Goal: Task Accomplishment & Management: Manage account settings

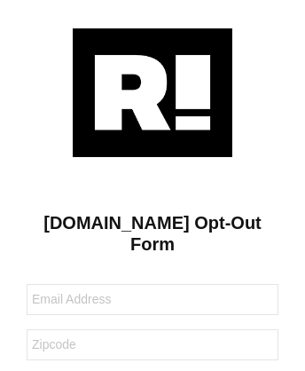
click at [153, 91] on img at bounding box center [153, 92] width 160 height 129
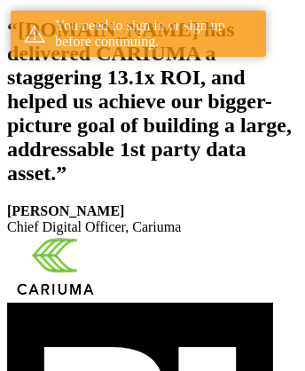
scroll to position [326, 0]
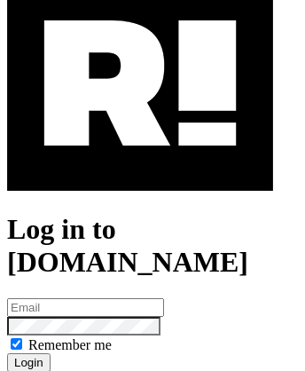
click at [140, 161] on img at bounding box center [140, 83] width 266 height 215
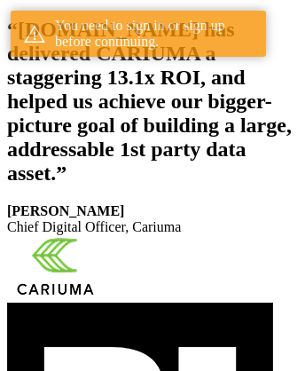
scroll to position [326, 0]
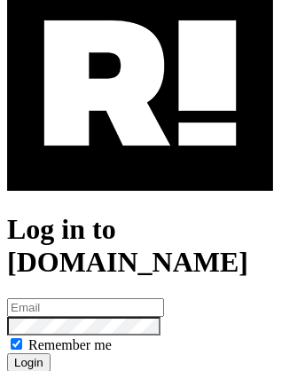
click at [140, 161] on img at bounding box center [140, 83] width 266 height 215
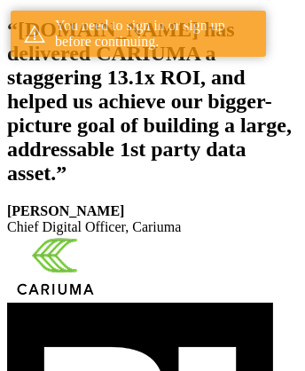
scroll to position [326, 0]
